Goal: Navigation & Orientation: Find specific page/section

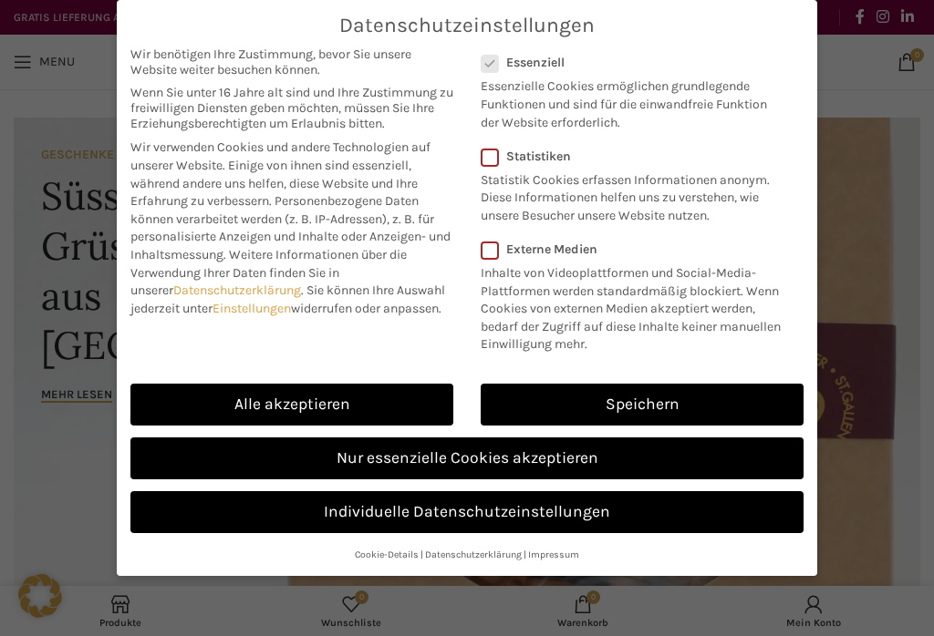
click at [332, 396] on link "Alle akzeptieren" at bounding box center [291, 405] width 323 height 42
checkbox input "true"
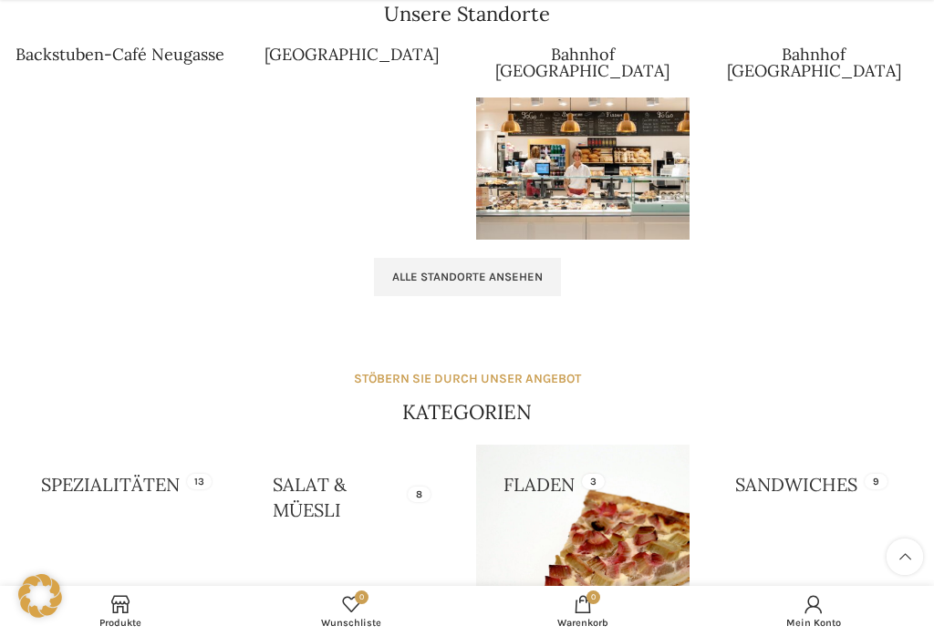
scroll to position [1808, 0]
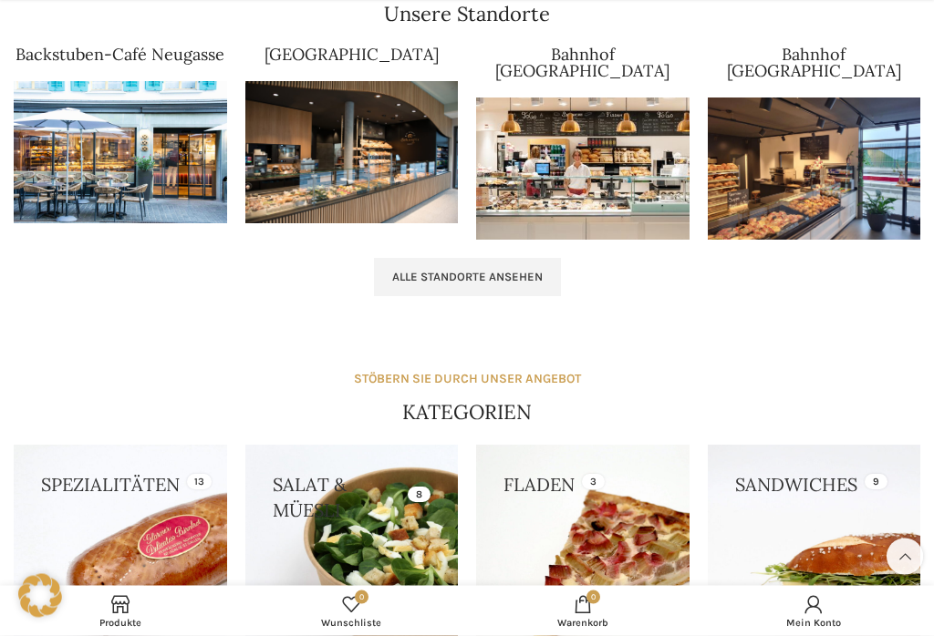
click at [446, 271] on span "Alle Standorte ansehen" at bounding box center [467, 278] width 150 height 15
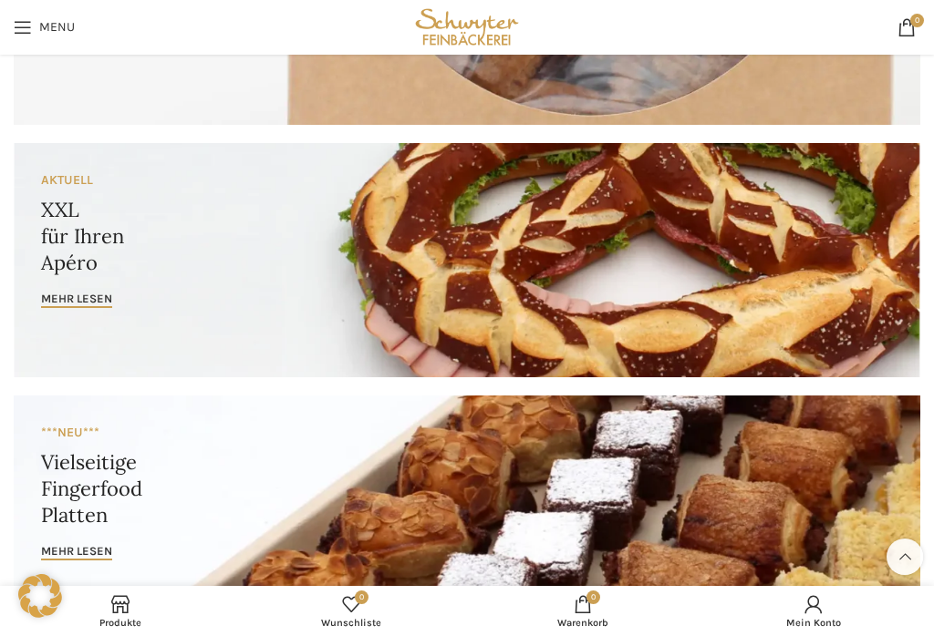
scroll to position [488, 0]
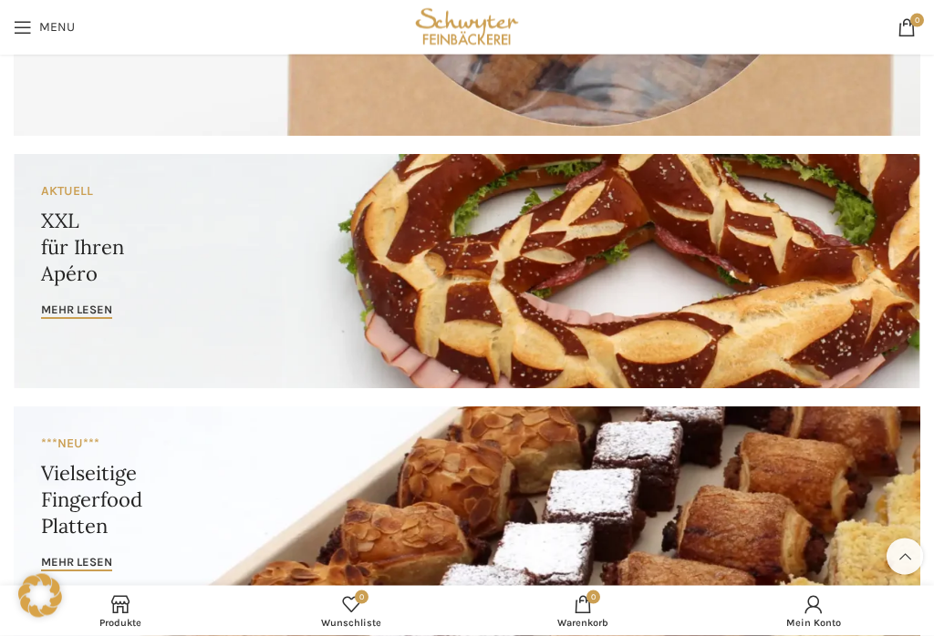
click at [24, 30] on span "Open mobile menu" at bounding box center [23, 27] width 18 height 18
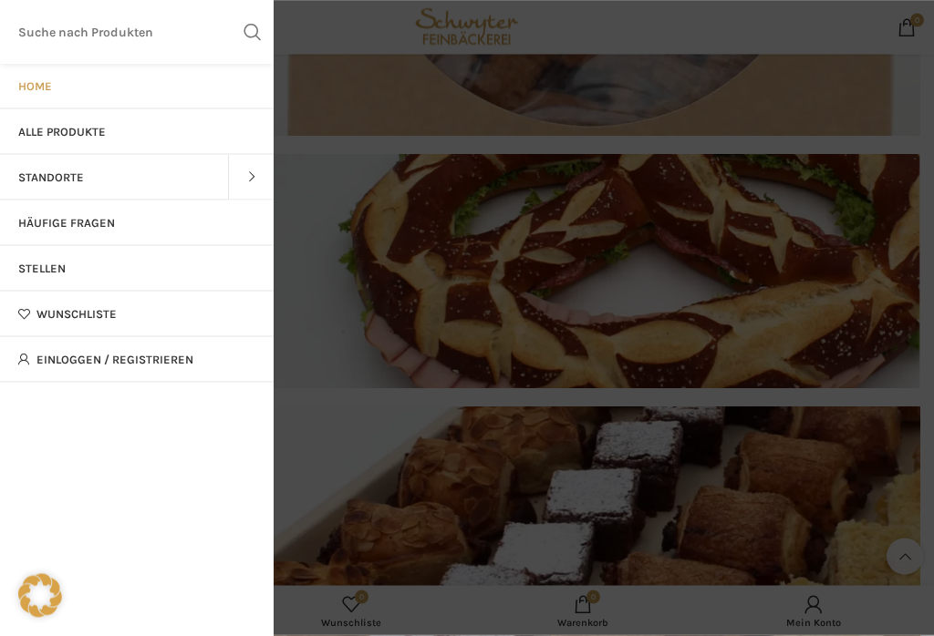
scroll to position [489, 0]
click at [85, 127] on span "Alle Produkte" at bounding box center [62, 132] width 88 height 15
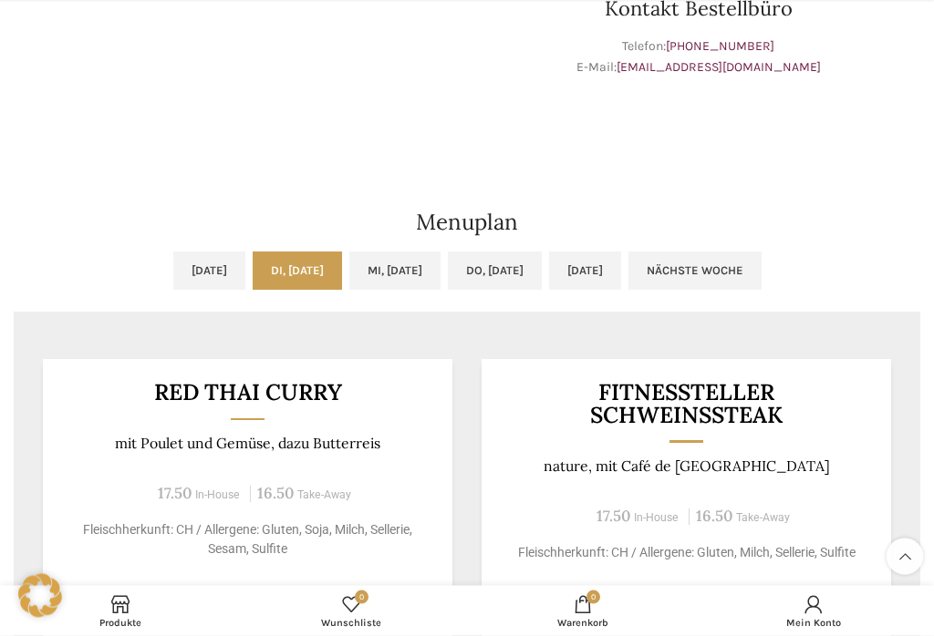
scroll to position [626, 0]
click at [387, 275] on link "Mi, 03.09.2025" at bounding box center [394, 271] width 91 height 38
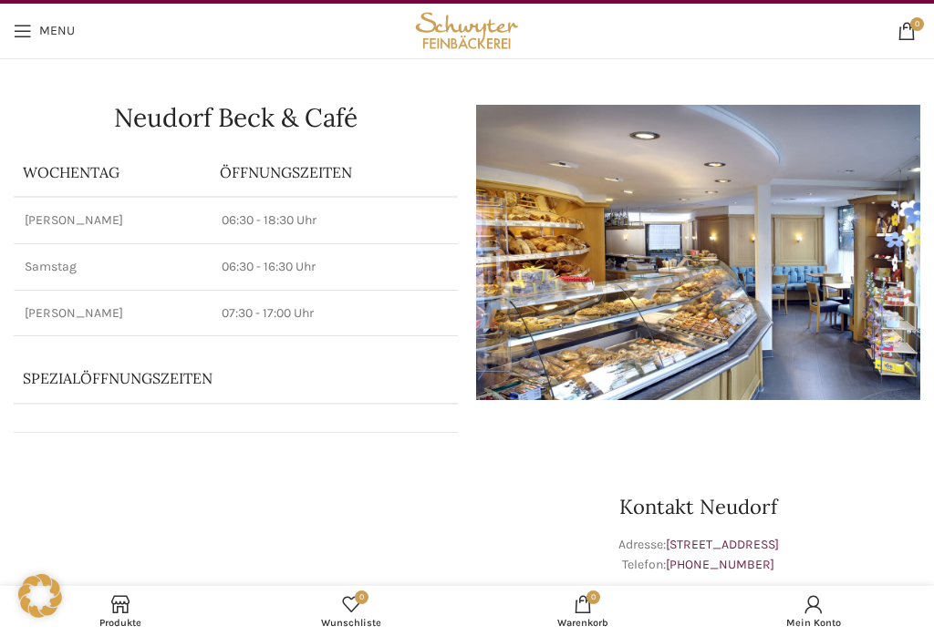
scroll to position [0, 0]
